Goal: Information Seeking & Learning: Learn about a topic

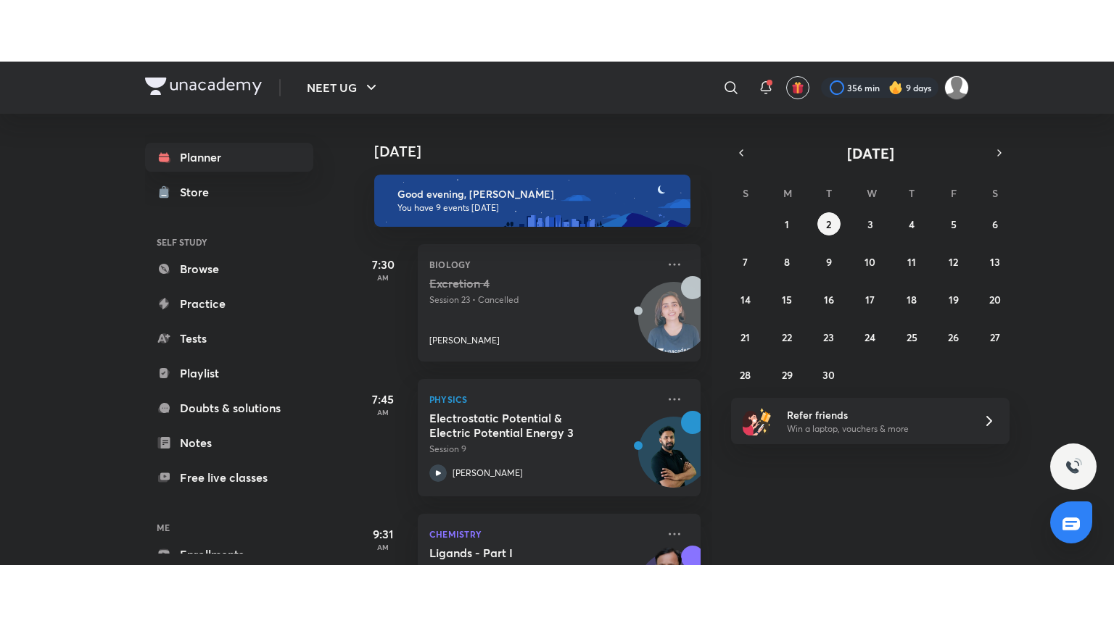
scroll to position [898, 0]
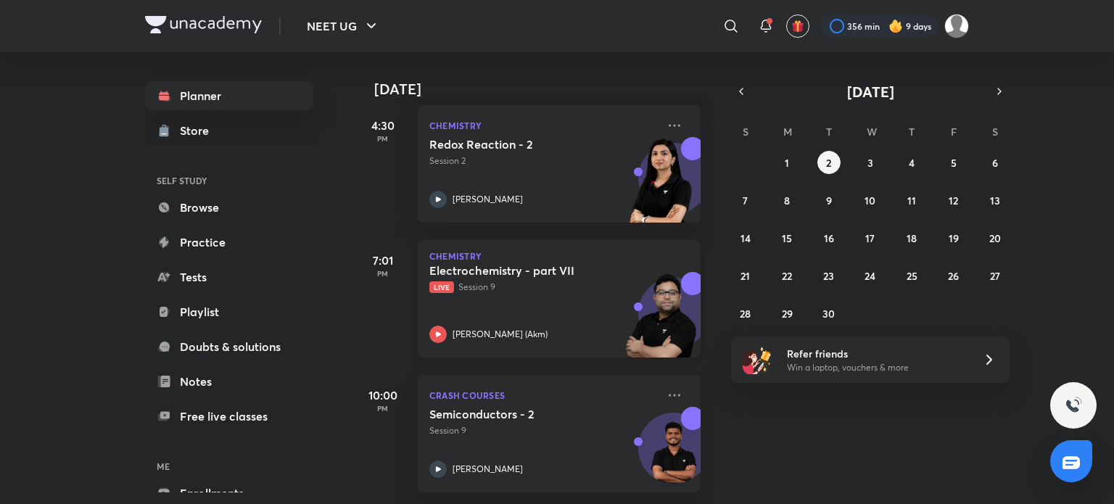
click at [585, 286] on div "Electrochemistry - part VII Live Session 9 [PERSON_NAME] (Akm)" at bounding box center [543, 303] width 228 height 80
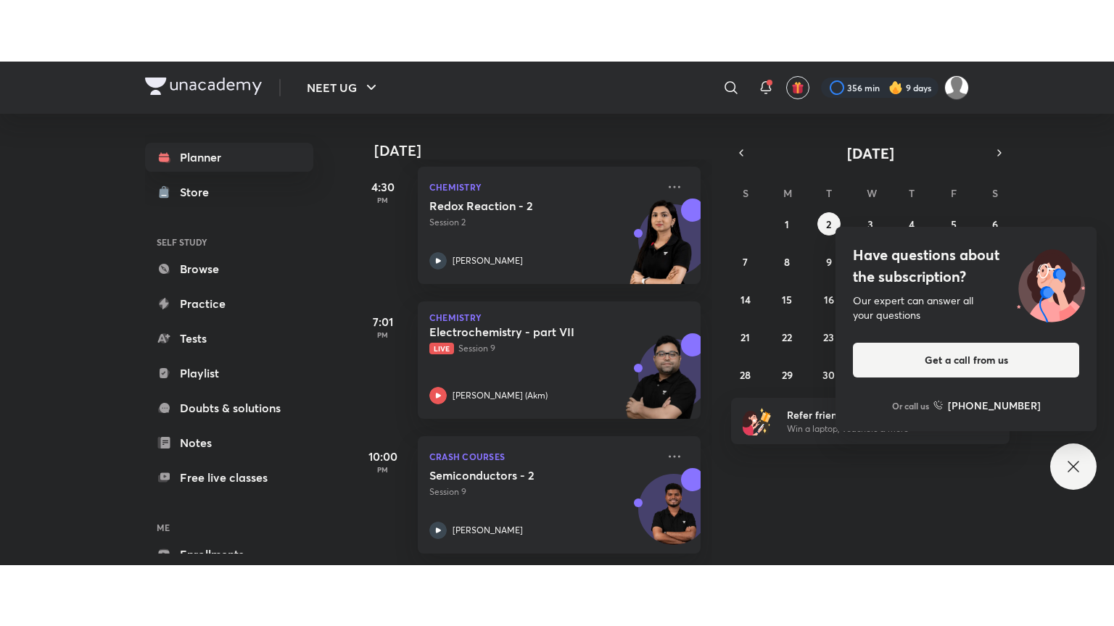
scroll to position [775, 0]
